Goal: Task Accomplishment & Management: Use online tool/utility

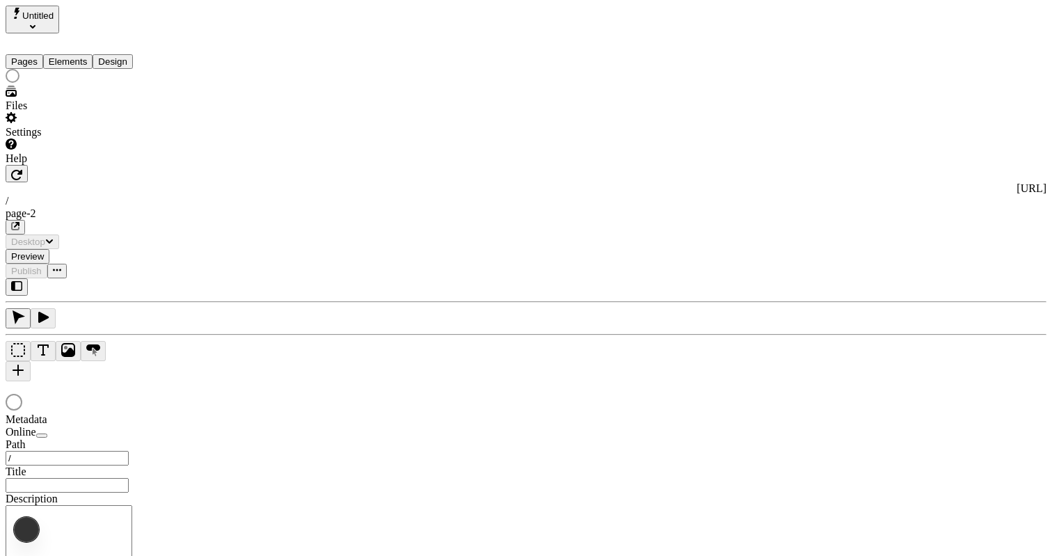
type input "/page-2"
type input "The Great Translations Adventure Base Locale"
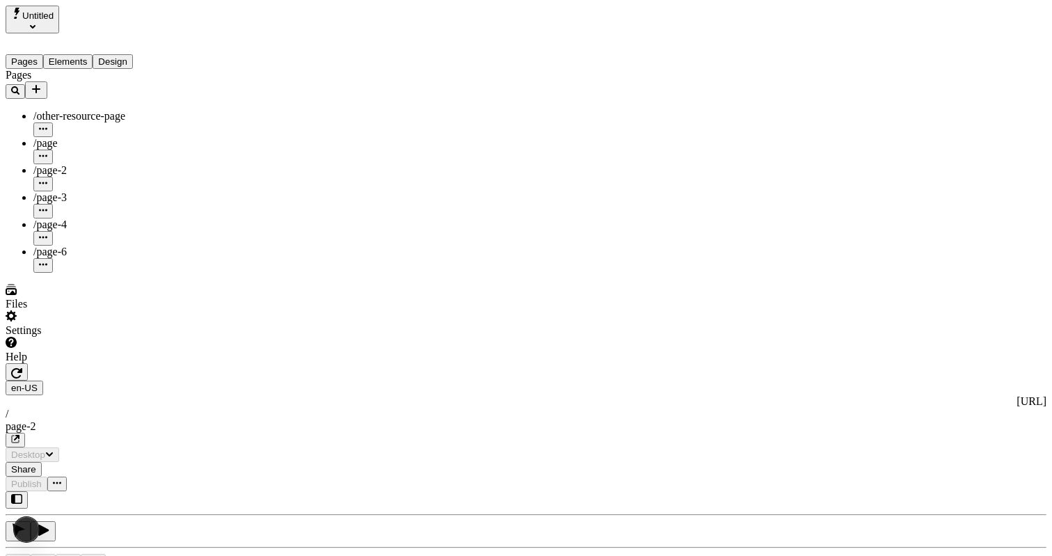
type input "/page-2"
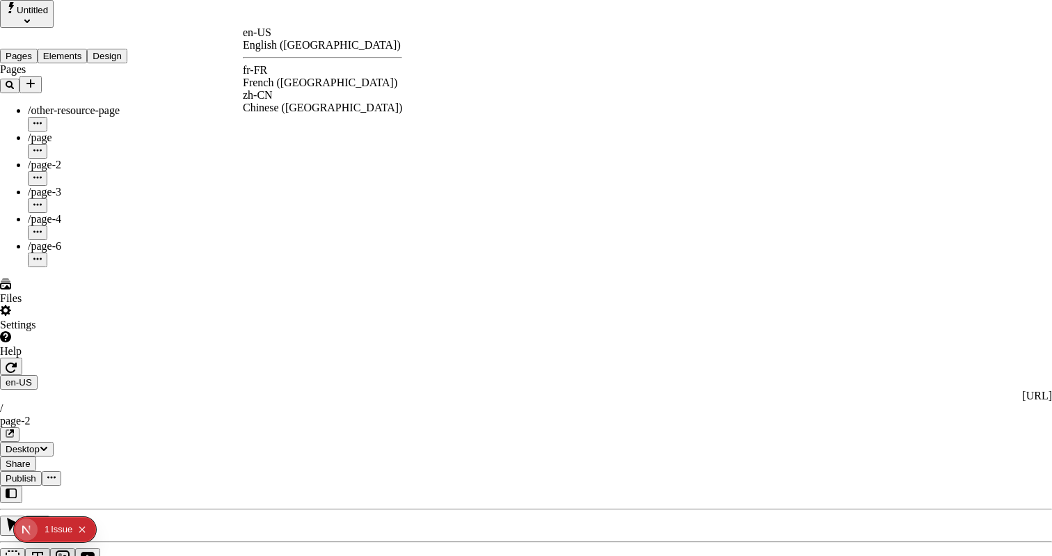
click at [290, 72] on div "fr-FR French (France)" at bounding box center [322, 76] width 159 height 25
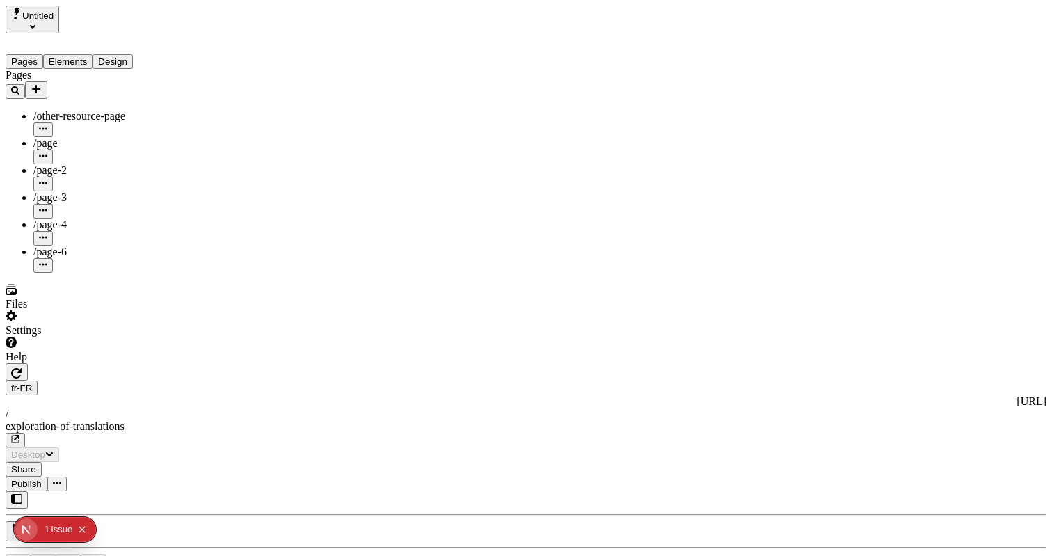
type textarea "This is my French localized description. If it were empty, it would not appear …"
type input "/exploration-of-translations"
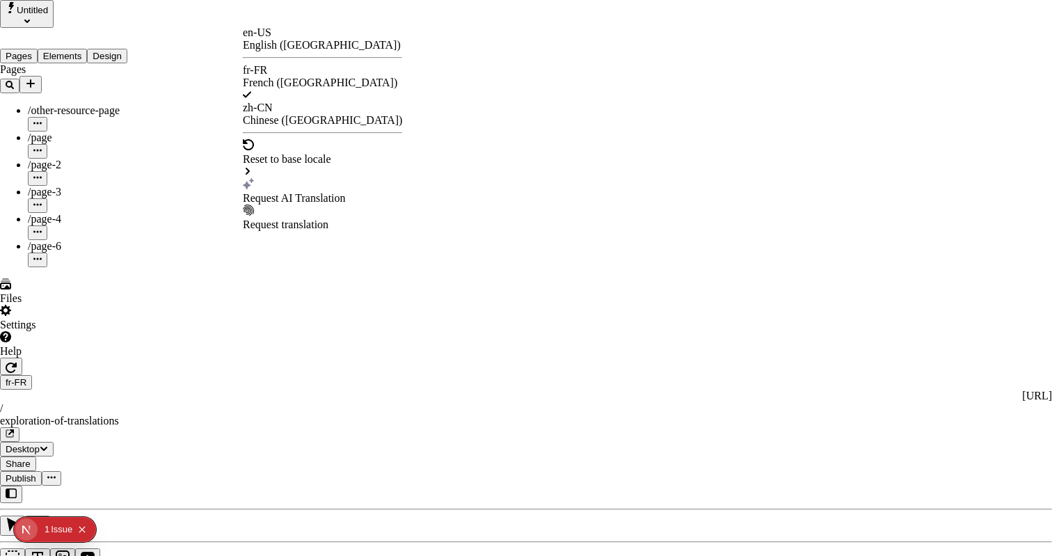
click at [292, 192] on div "Request AI Translation" at bounding box center [322, 198] width 159 height 13
drag, startPoint x: 373, startPoint y: 103, endPoint x: 381, endPoint y: 145, distance: 43.1
checkbox input "true"
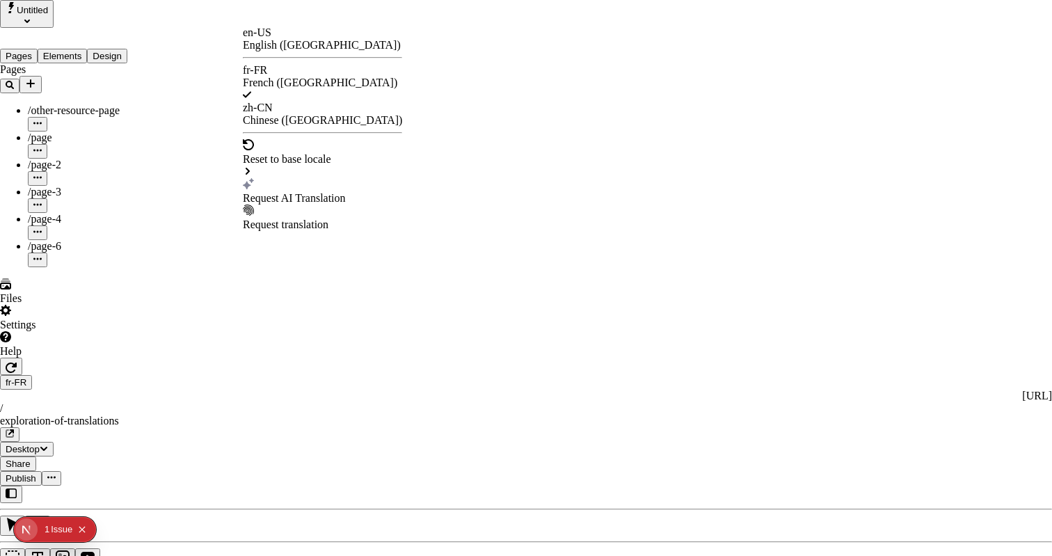
checkbox input "true"
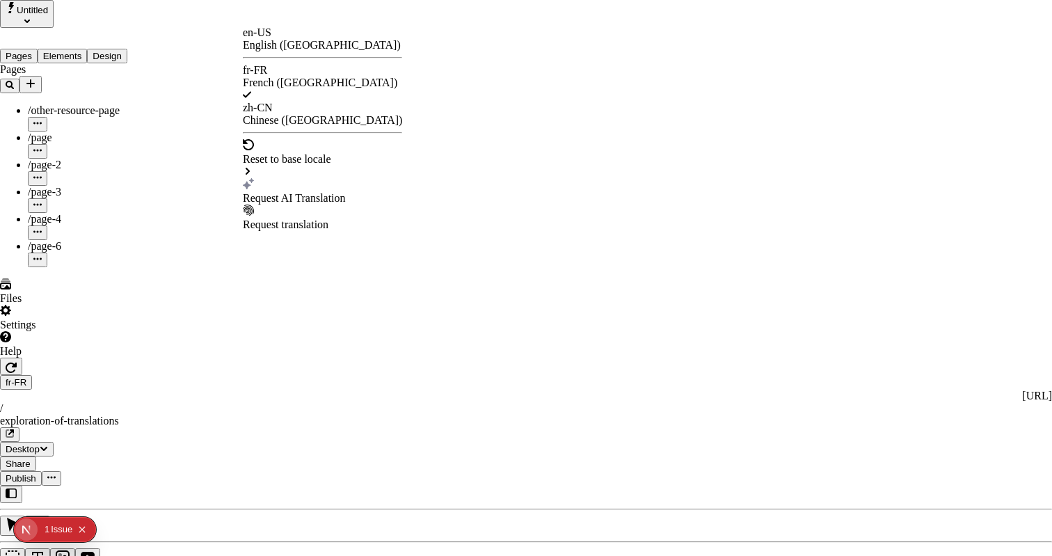
checkbox input "true"
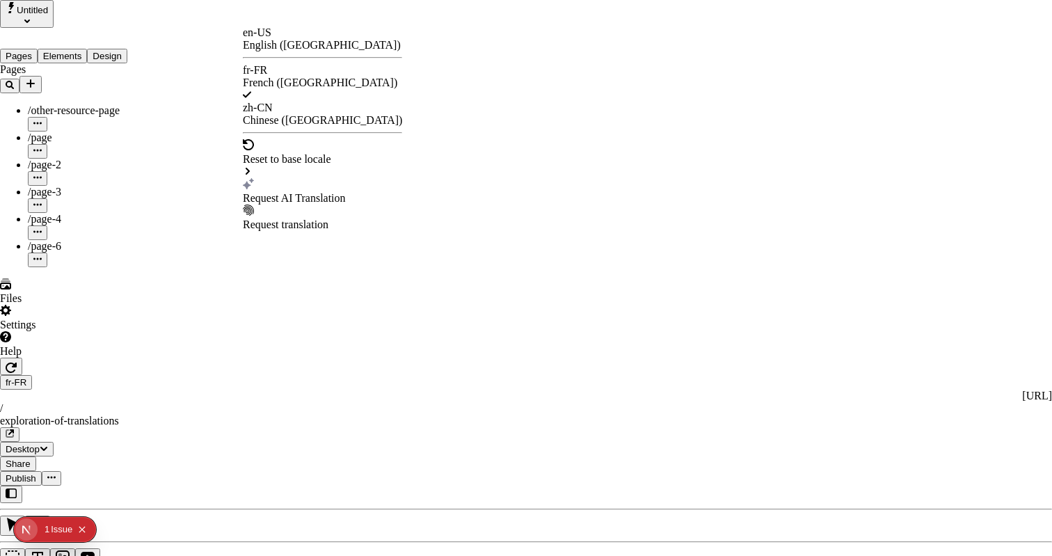
checkbox input "true"
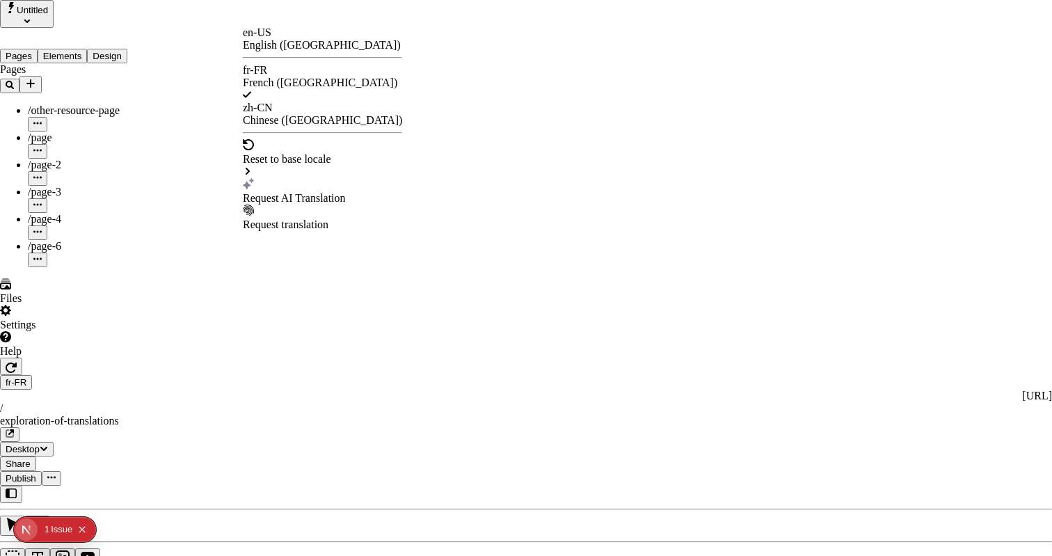
checkbox input "true"
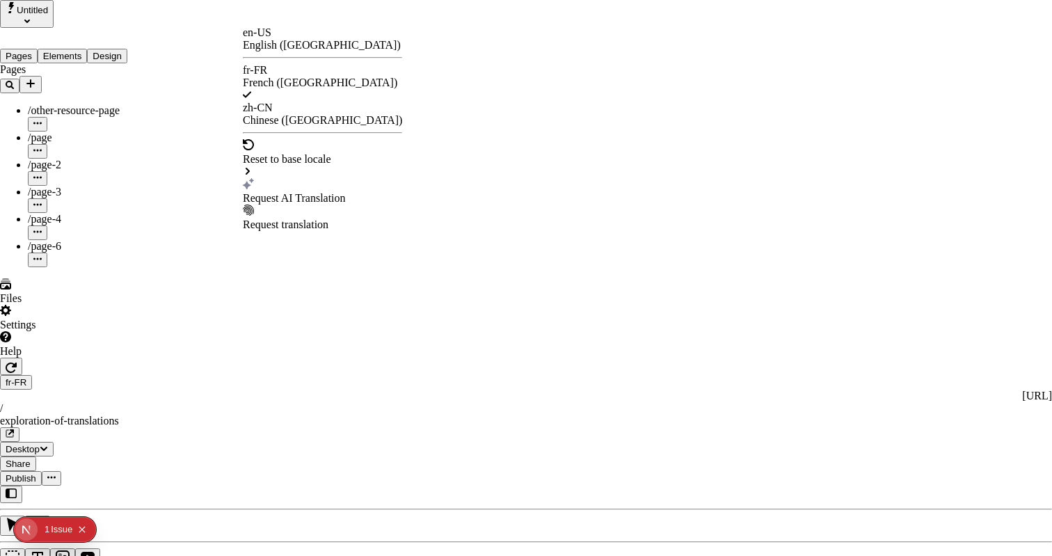
checkbox input "false"
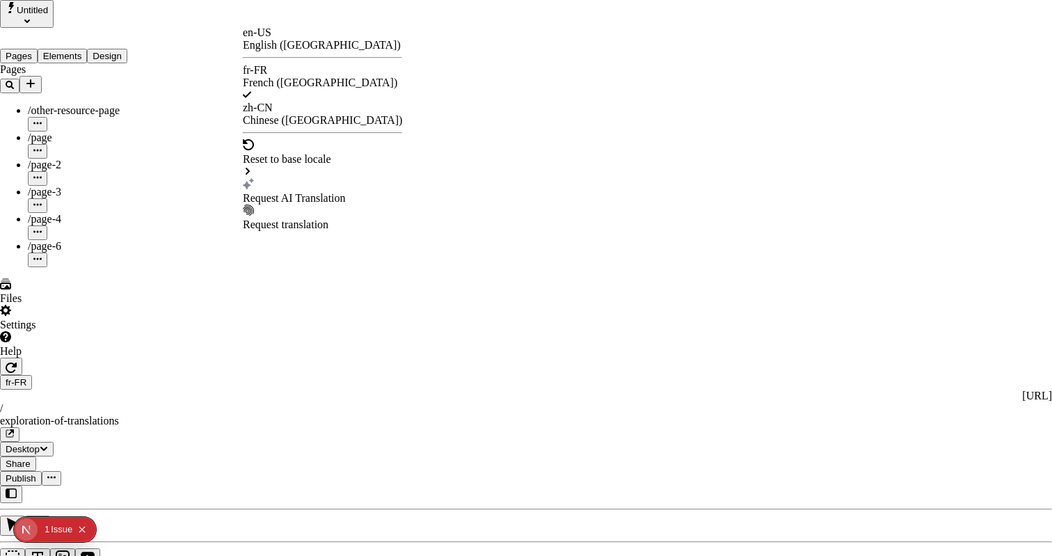
checkbox input "false"
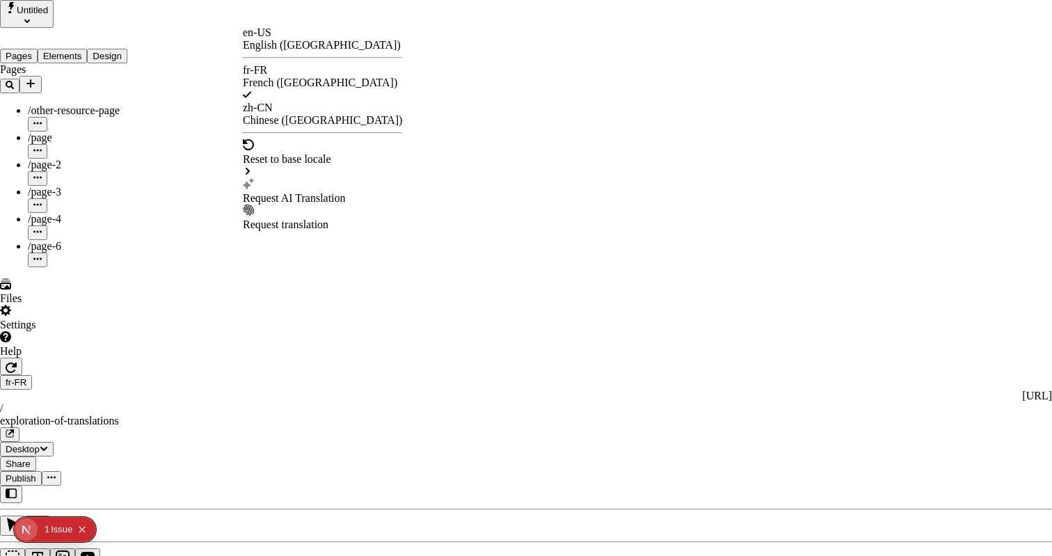
checkbox input "false"
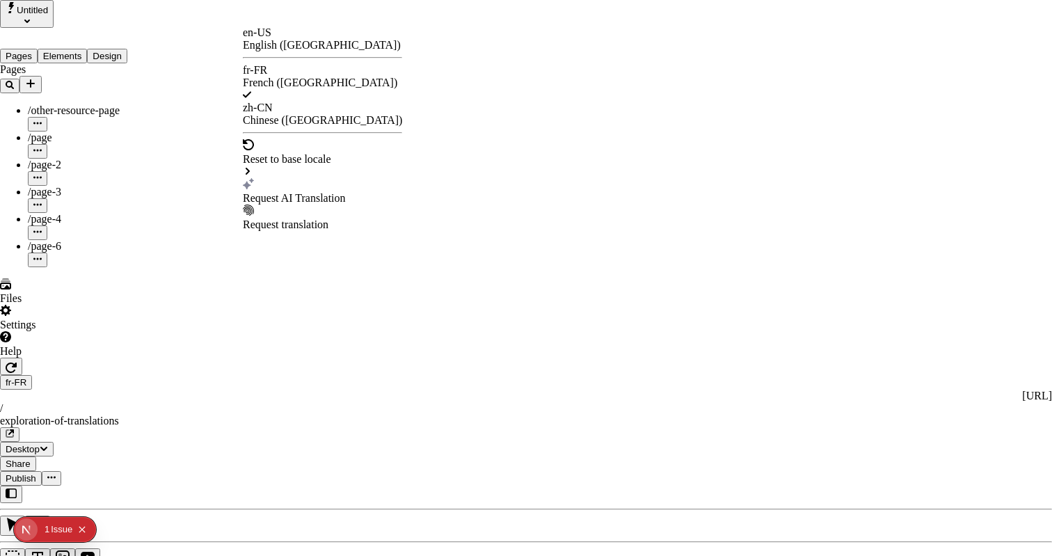
checkbox input "false"
type input "/exploration-des-traductions"
type input "L'Avventure des Grandes Traductions Locale de Base"
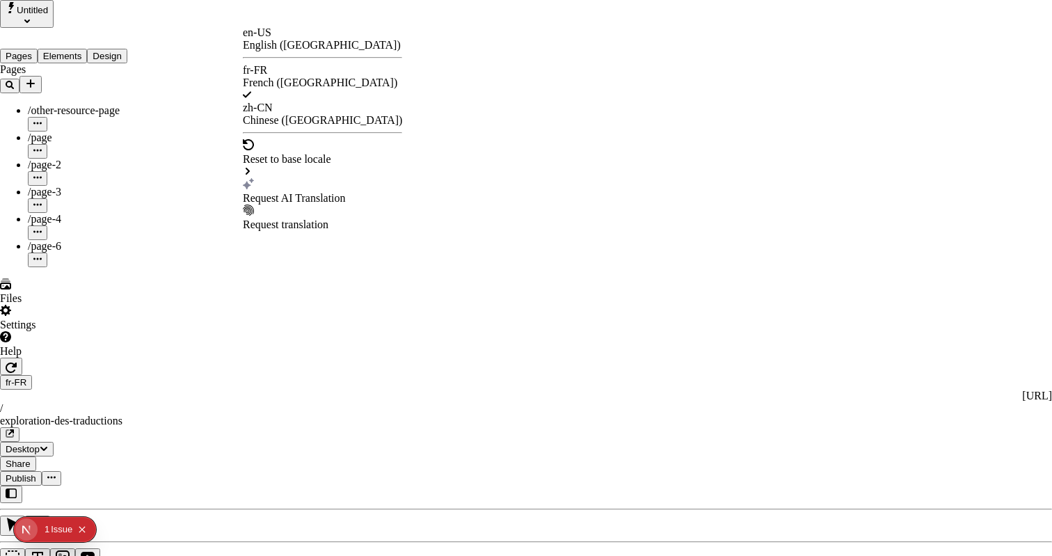
type textarea "Ceci est ma description localisée en français. Si elle était vide, elle n'appar…"
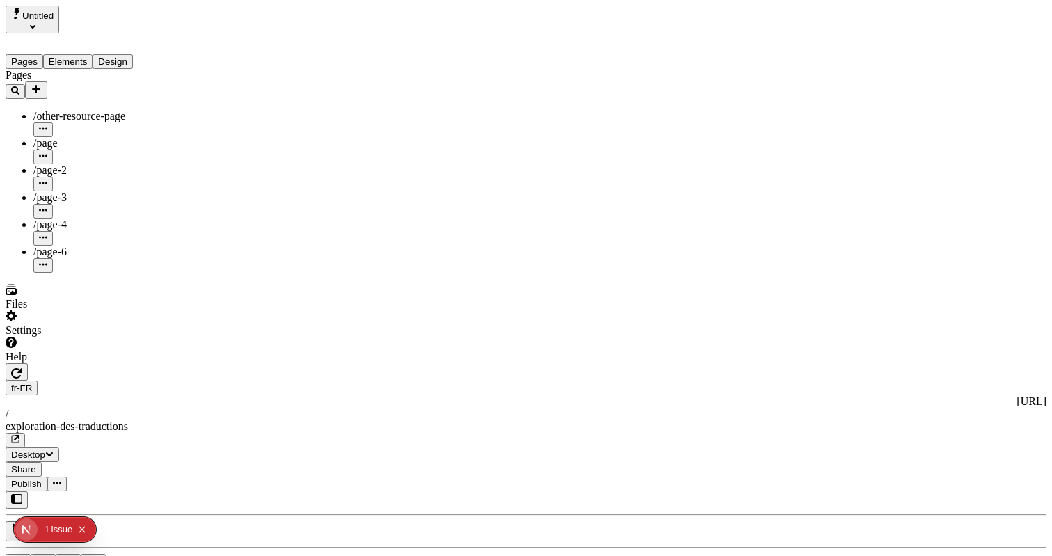
click at [42, 479] on span "Publish" at bounding box center [26, 484] width 31 height 10
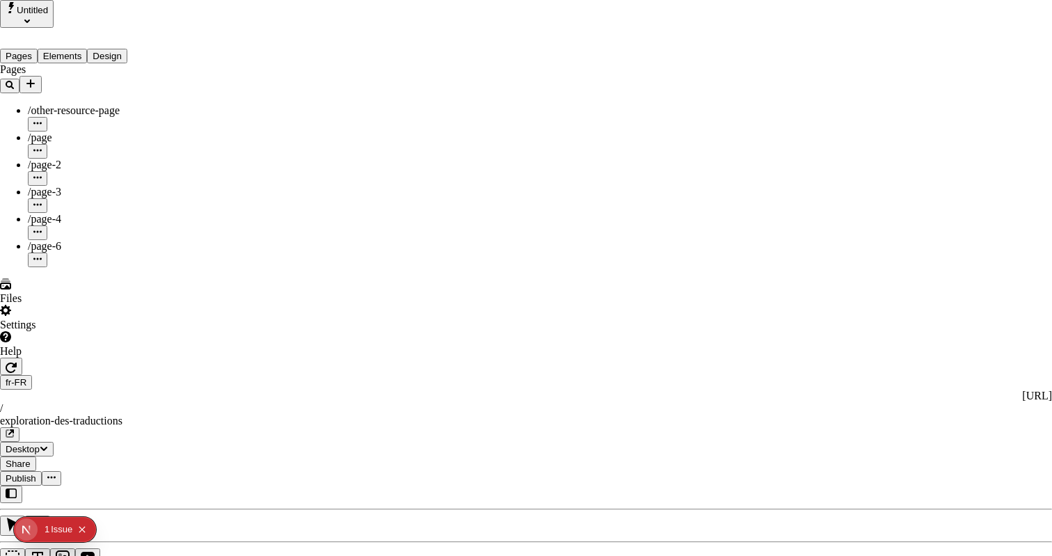
type input "The Great Translations Adventure Base Locale"
type textarea "This is my French localized description. If it were empty, it would not appear …"
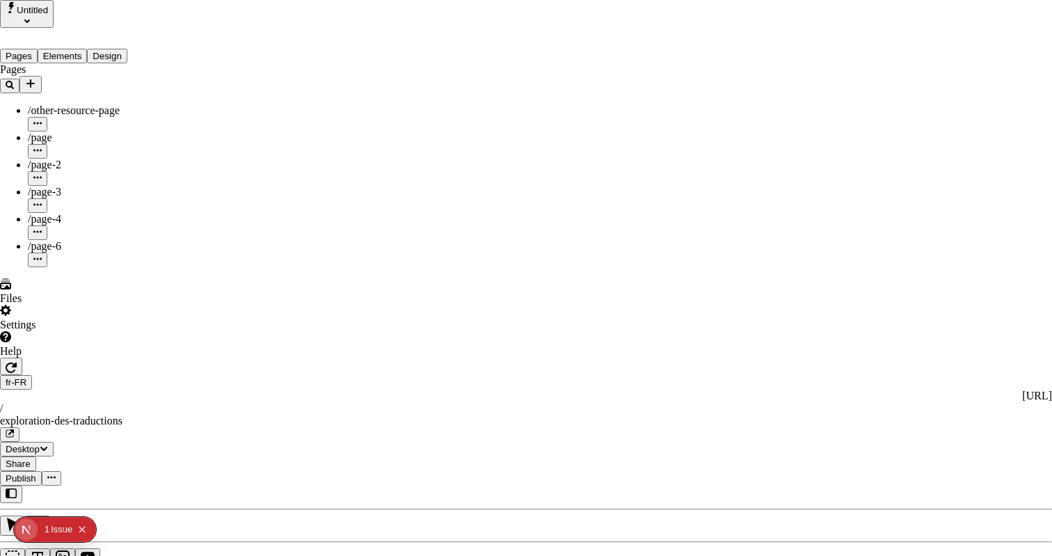
type input "/exploration-of-translations"
